Goal: Task Accomplishment & Management: Manage account settings

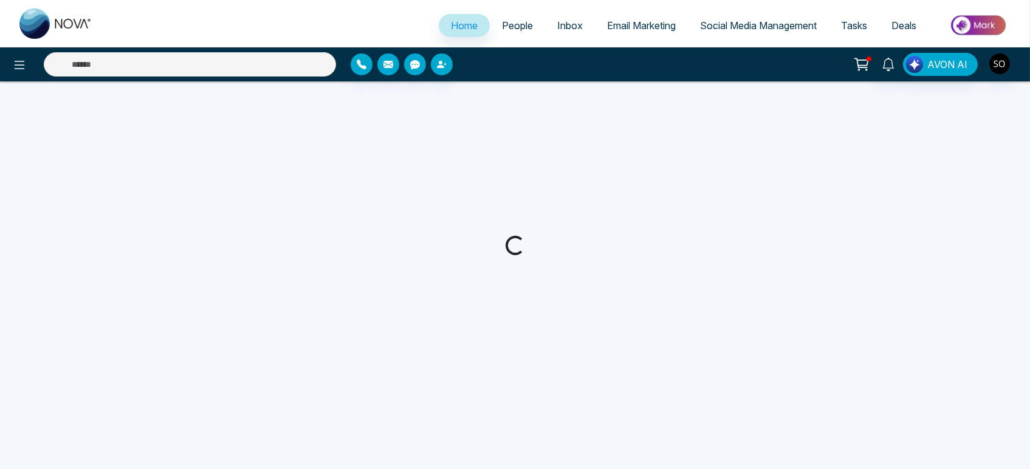
select select "*"
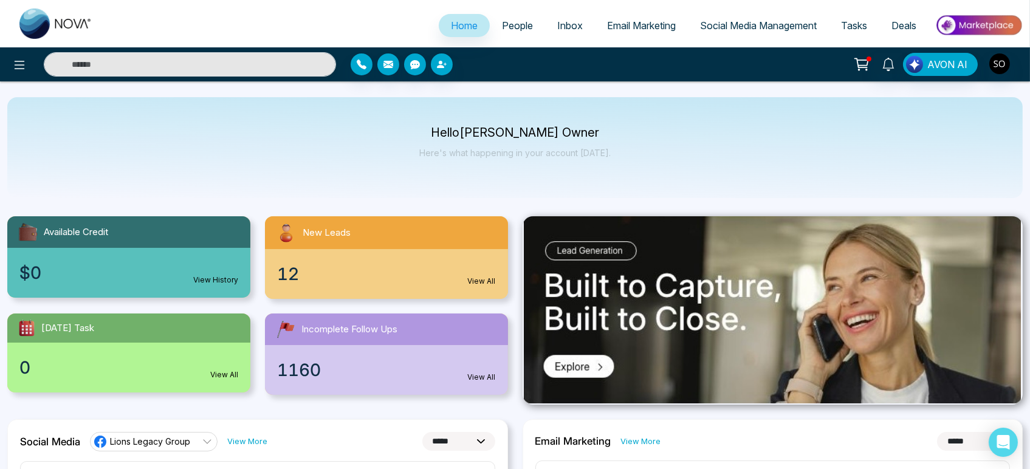
click at [506, 29] on span "People" at bounding box center [517, 25] width 31 height 12
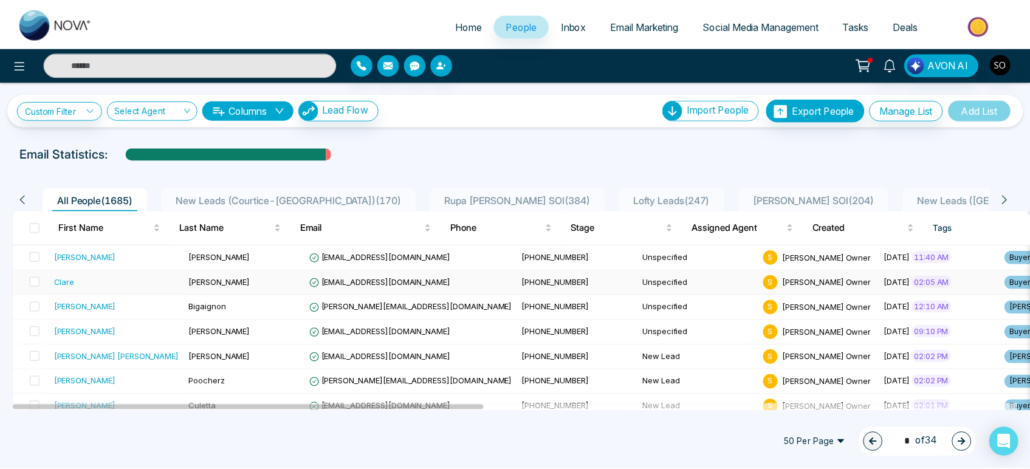
scroll to position [67, 0]
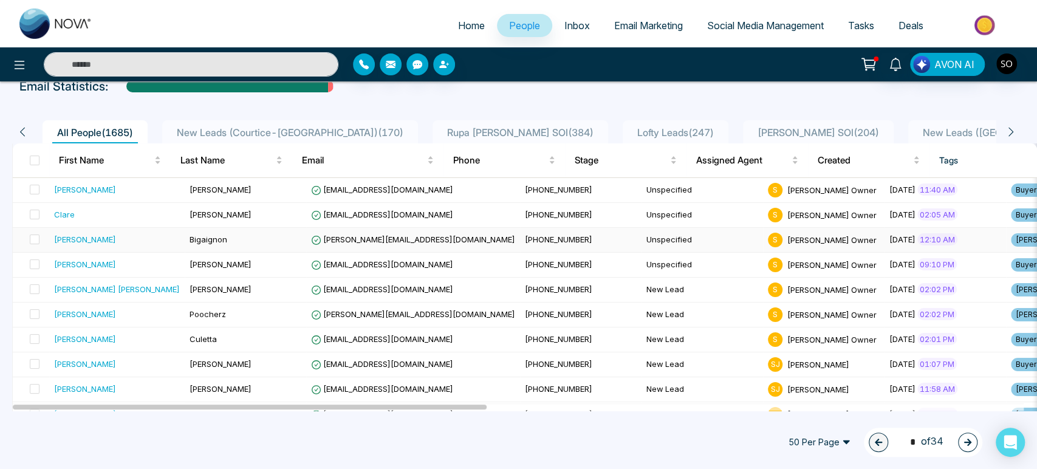
click at [217, 253] on td "Bigaignon" at bounding box center [246, 240] width 122 height 25
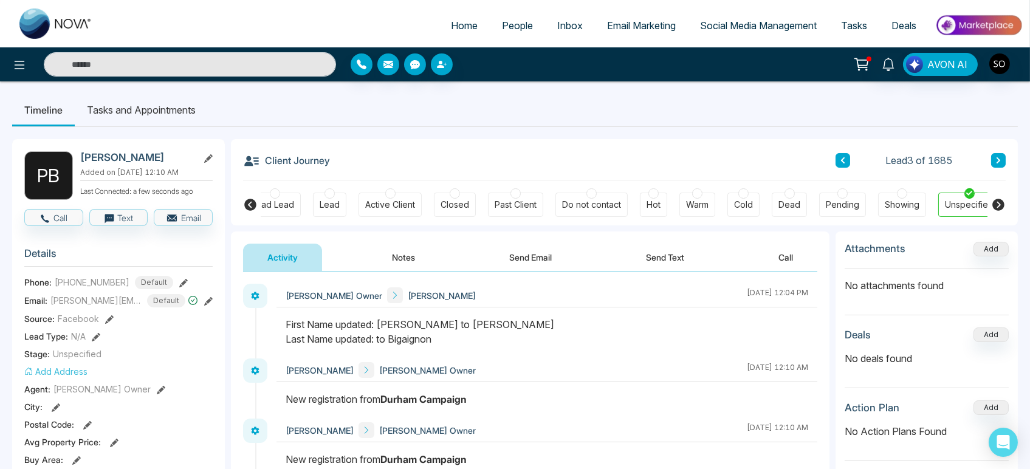
scroll to position [0, 156]
click at [411, 261] on button "Notes" at bounding box center [404, 257] width 72 height 27
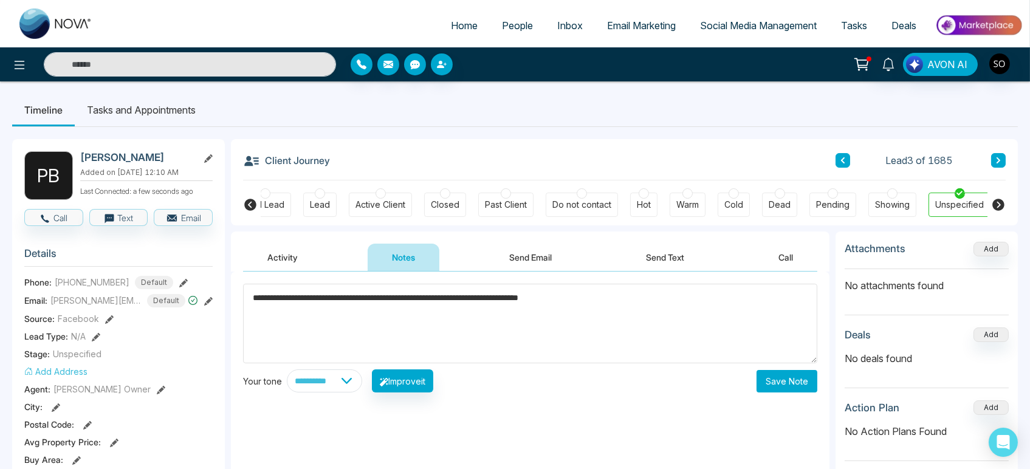
click at [621, 304] on textarea "**********" at bounding box center [530, 324] width 574 height 80
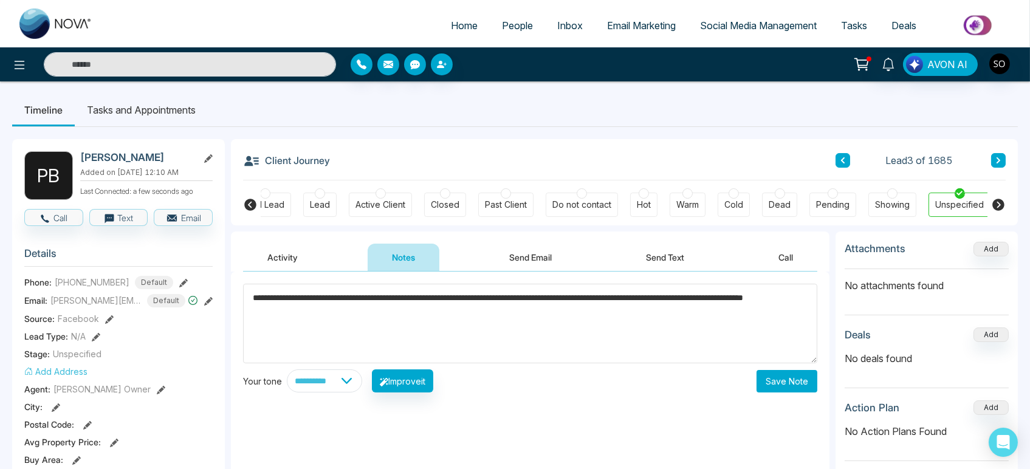
type textarea "**********"
click at [785, 390] on button "Save Note" at bounding box center [787, 381] width 61 height 22
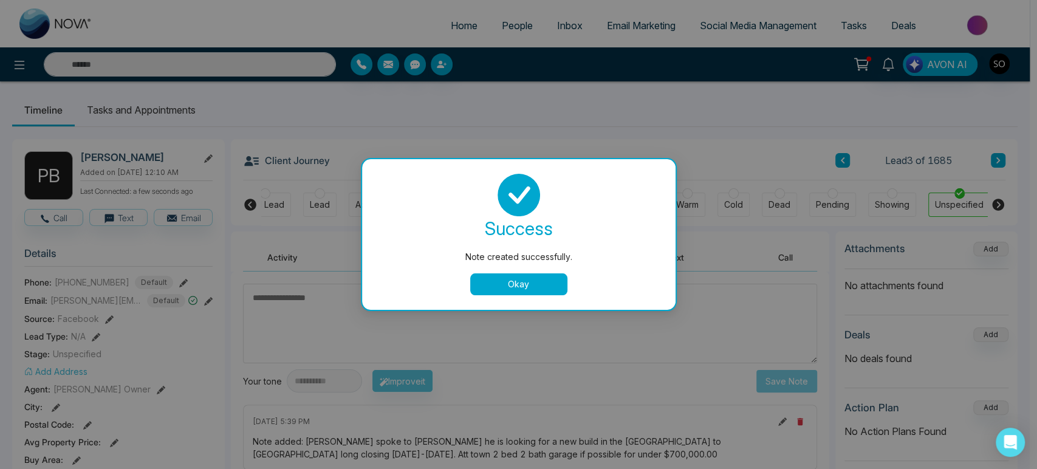
click at [548, 290] on button "Okay" at bounding box center [518, 284] width 97 height 22
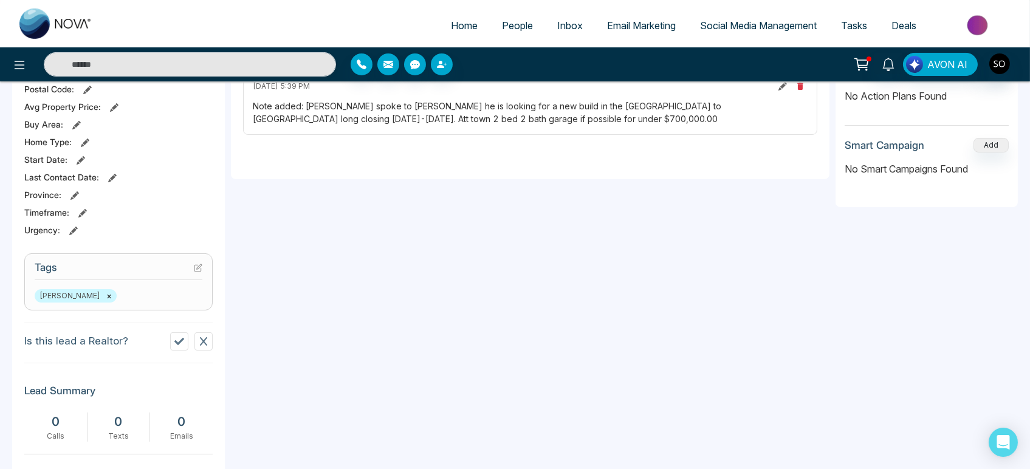
scroll to position [337, 0]
click at [204, 345] on icon at bounding box center [204, 340] width 10 height 10
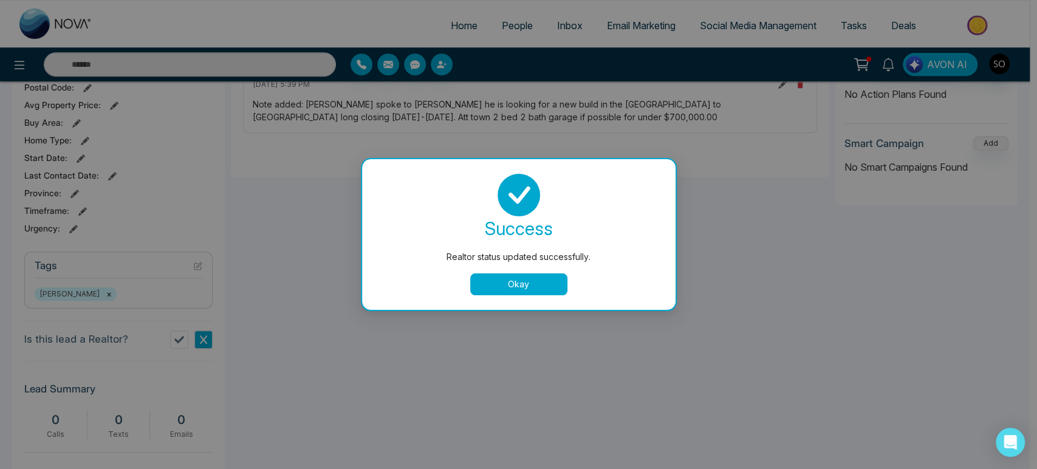
click at [512, 289] on button "Okay" at bounding box center [518, 284] width 97 height 22
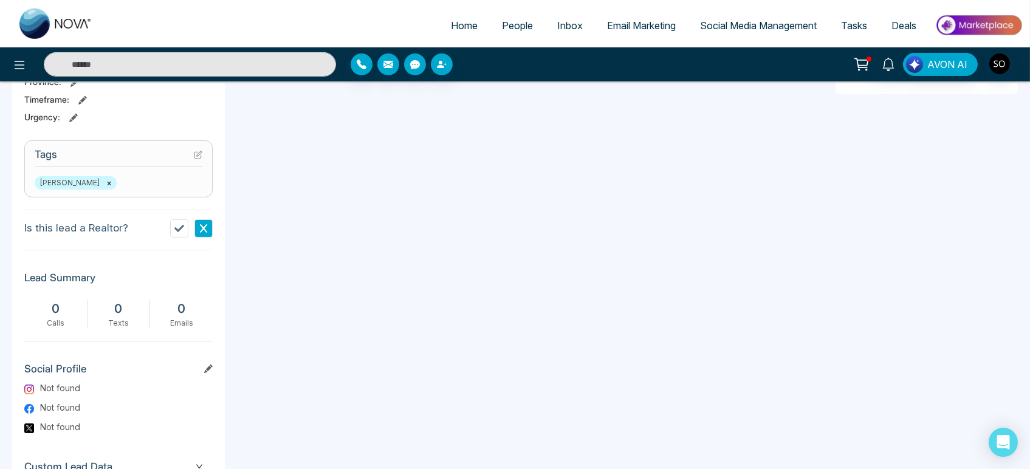
scroll to position [444, 0]
